Goal: Navigation & Orientation: Find specific page/section

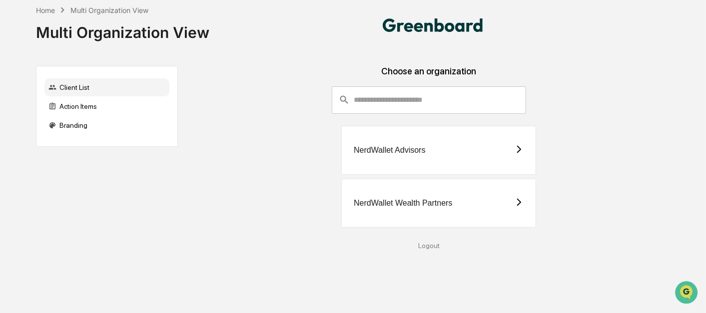
click at [394, 188] on div "NerdWallet Wealth Partners" at bounding box center [438, 203] width 195 height 49
click at [401, 145] on div "NerdWallet Advisors" at bounding box center [438, 150] width 195 height 49
